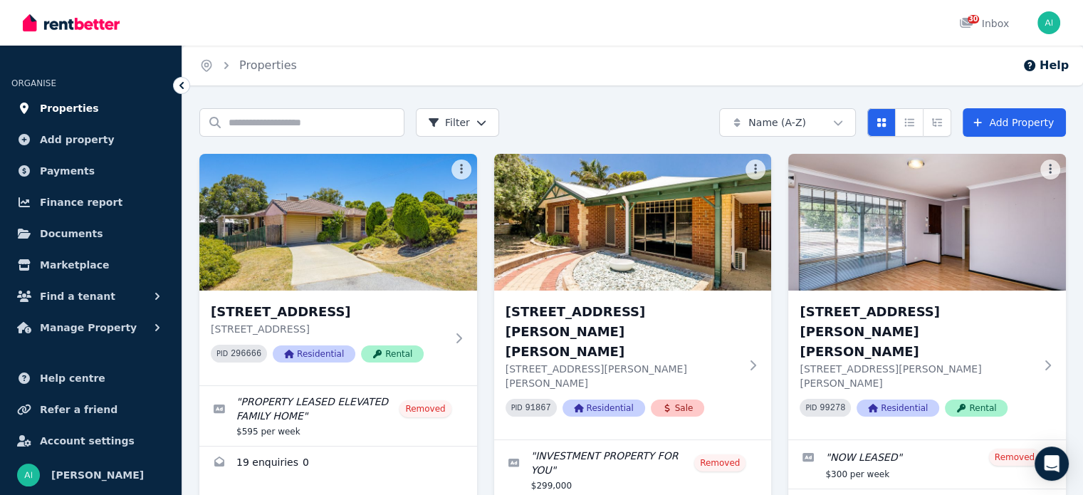
click at [65, 105] on span "Properties" at bounding box center [69, 108] width 59 height 17
click at [1001, 114] on link "Add Property" at bounding box center [1013, 122] width 103 height 28
